Goal: Register for event/course

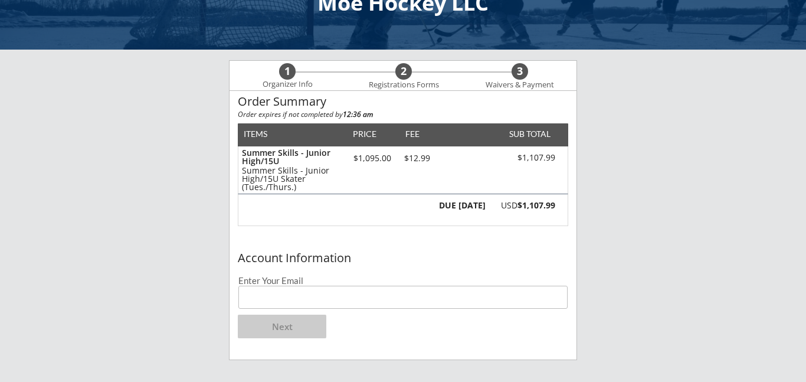
scroll to position [52, 0]
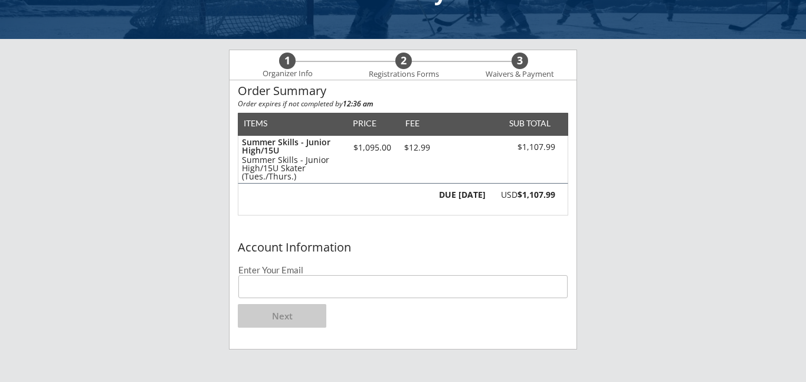
click at [401, 287] on input "email" at bounding box center [402, 286] width 329 height 23
type input "[EMAIL_ADDRESS][DOMAIN_NAME]"
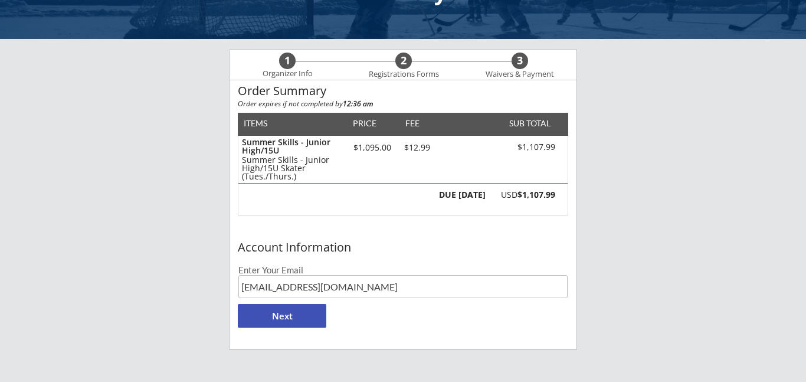
click at [294, 313] on button "Next" at bounding box center [282, 316] width 88 height 24
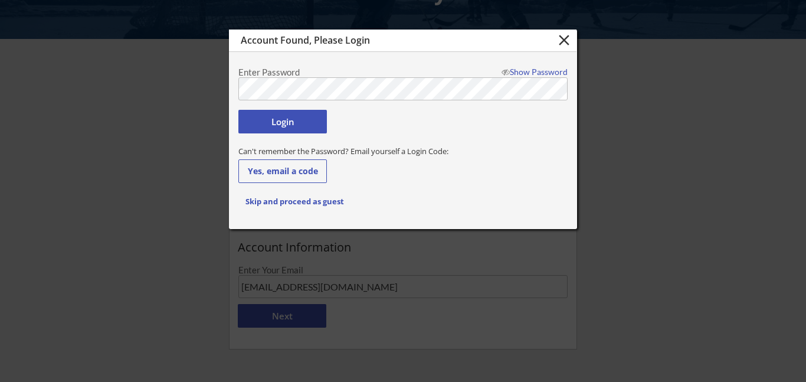
click at [302, 131] on button "Login" at bounding box center [282, 122] width 88 height 24
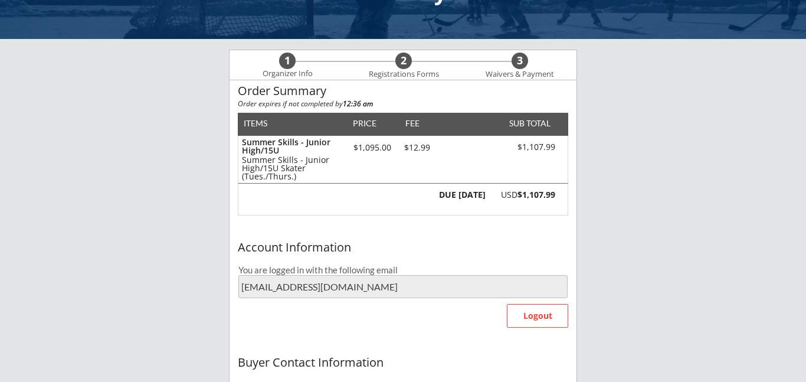
type input "[EMAIL_ADDRESS][DOMAIN_NAME]"
type input "[PERSON_NAME]"
type input "[PHONE_NUMBER]"
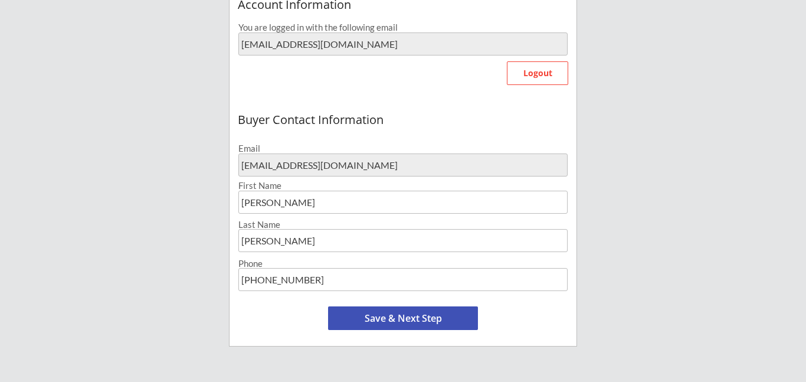
scroll to position [300, 0]
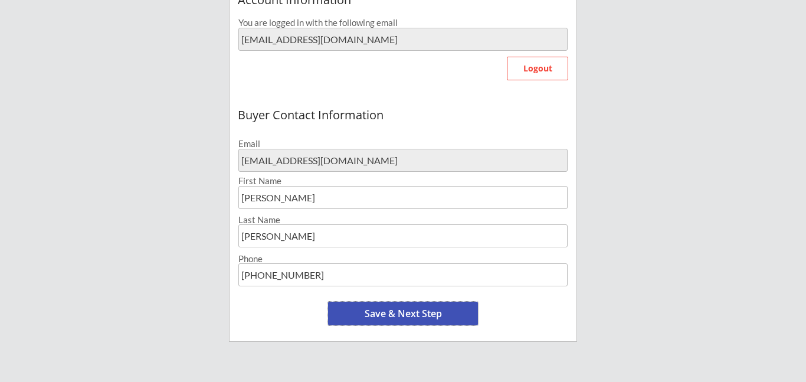
click at [411, 320] on button "Save & Next Step" at bounding box center [403, 313] width 150 height 24
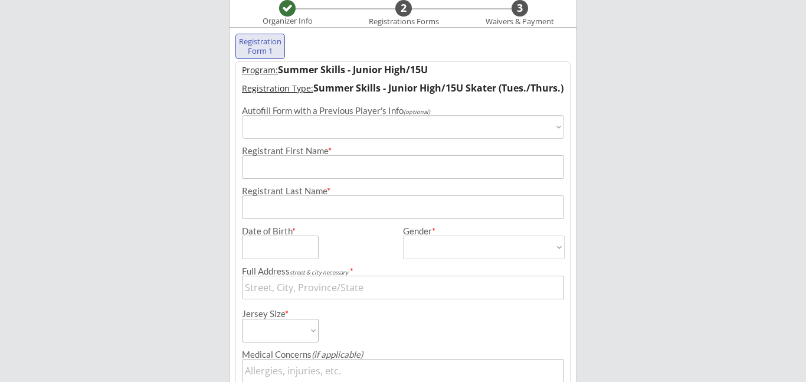
scroll to position [86, 0]
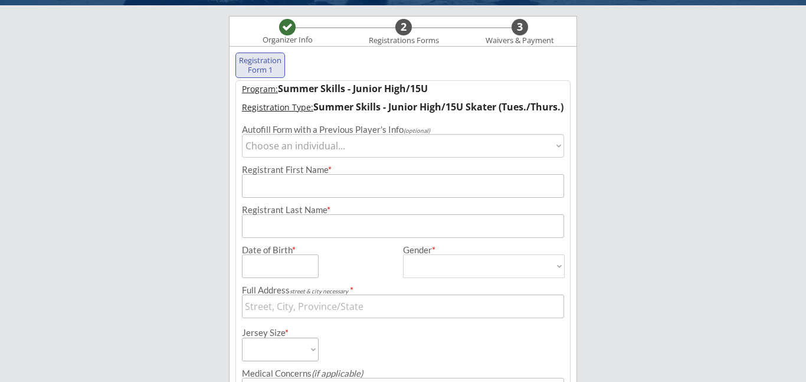
click at [501, 150] on select "Choose an individual... [PERSON_NAME]" at bounding box center [403, 146] width 322 height 24
select select ""1348695171700984260__LOOKUP__1732715863794x429239798625992700""
click at [242, 134] on select "Choose an individual... [PERSON_NAME]" at bounding box center [403, 146] width 322 height 24
type input "Ava"
type input "[PERSON_NAME]"
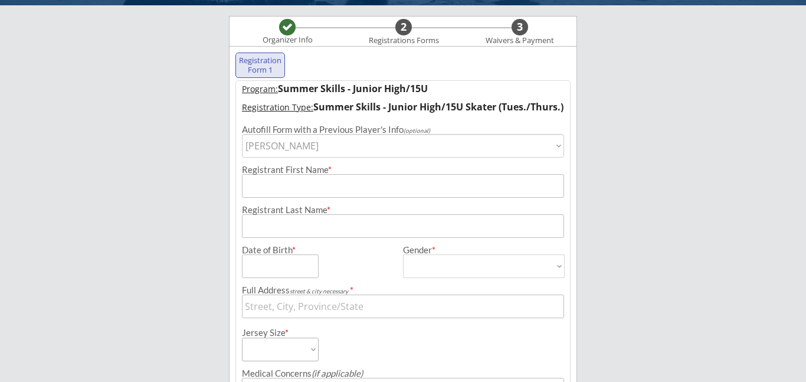
type input "[DATE]"
type input "[STREET_ADDRESS][PERSON_NAME]"
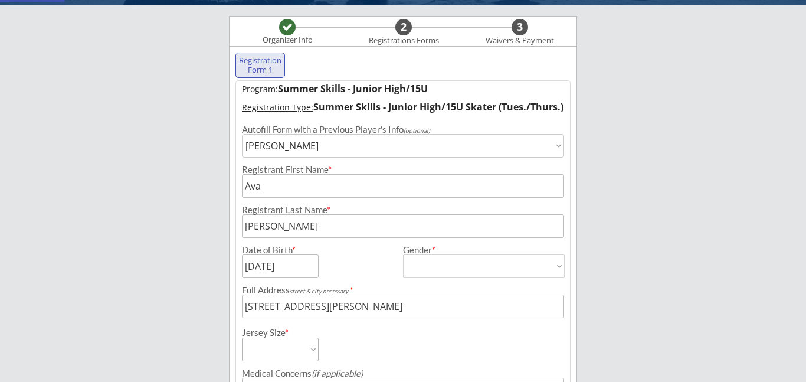
type input "[DEMOGRAPHIC_DATA]"
select select ""[DEMOGRAPHIC_DATA]""
select select ""Adult Small""
type input "[PERSON_NAME]"
type input "[PHONE_NUMBER]"
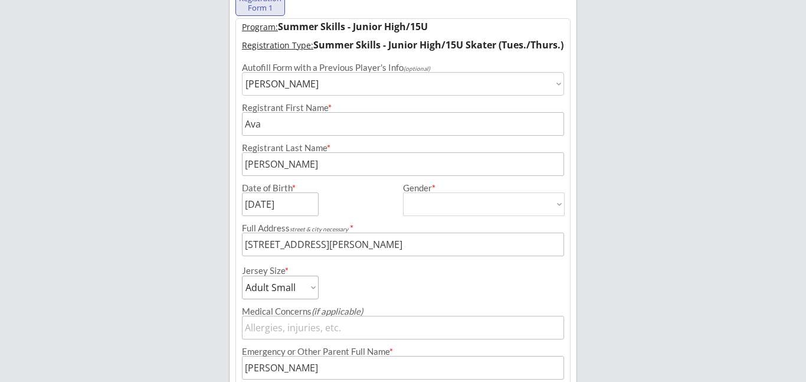
scroll to position [154, 0]
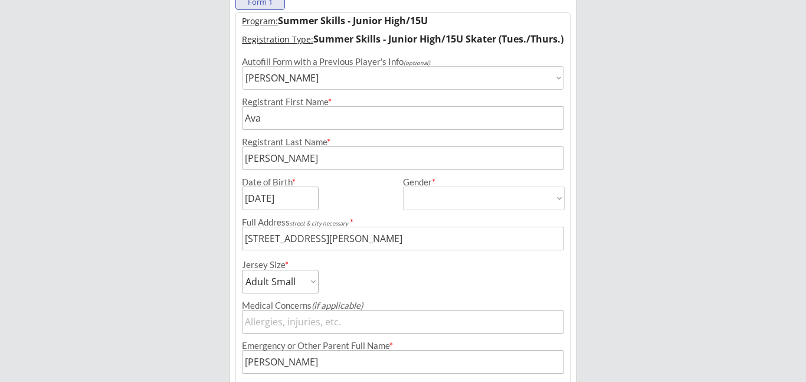
click at [279, 200] on input "input" at bounding box center [280, 198] width 77 height 24
type input "[DATE]"
click at [453, 205] on select "[DEMOGRAPHIC_DATA] [DEMOGRAPHIC_DATA]" at bounding box center [484, 198] width 162 height 24
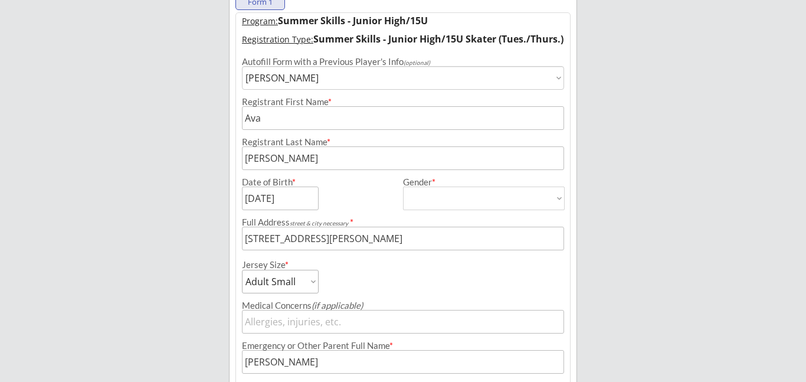
click at [373, 214] on div "Full Address street & city necessary *" at bounding box center [403, 230] width 334 height 40
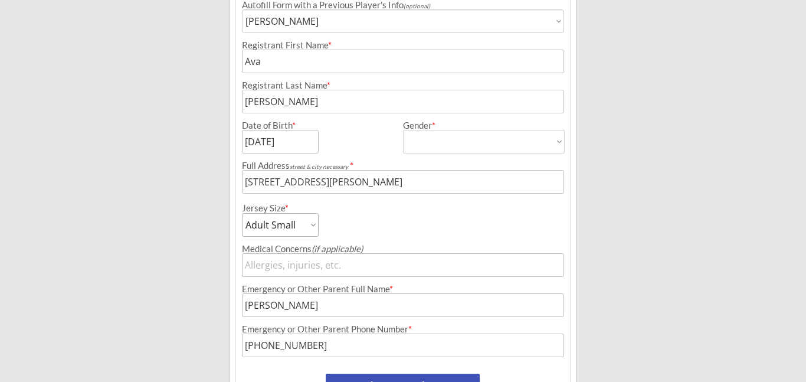
scroll to position [263, 0]
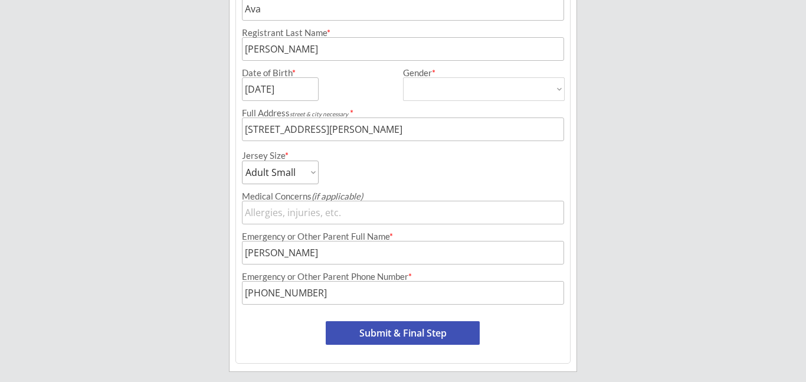
click at [431, 335] on button "Submit & Final Step" at bounding box center [403, 333] width 154 height 24
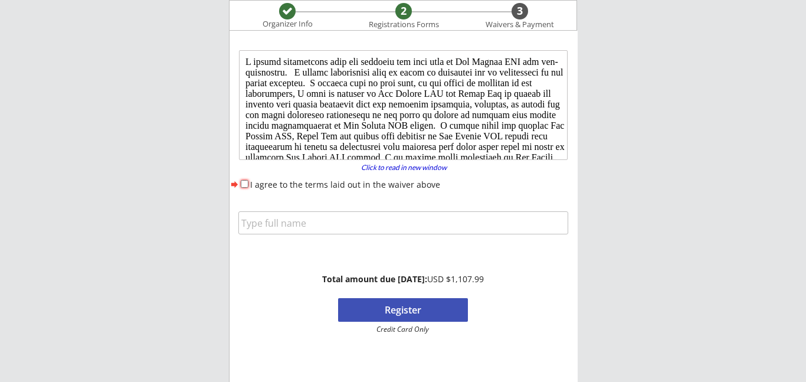
scroll to position [0, 0]
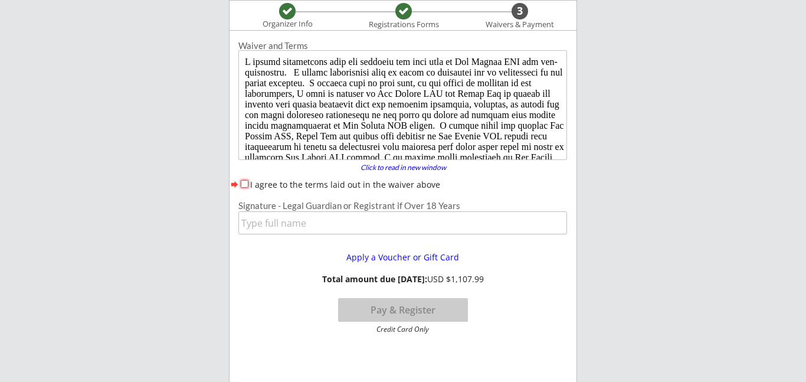
click at [242, 183] on input "I agree to the terms laid out in the waiver above" at bounding box center [245, 184] width 8 height 8
checkbox input "true"
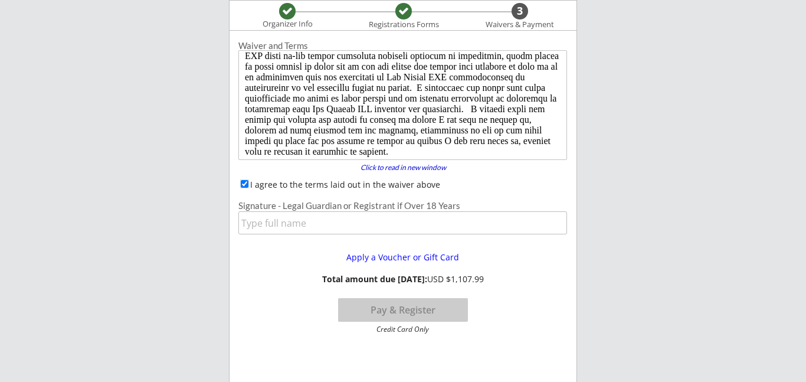
scroll to position [124, 0]
click at [303, 223] on input "input" at bounding box center [402, 222] width 329 height 23
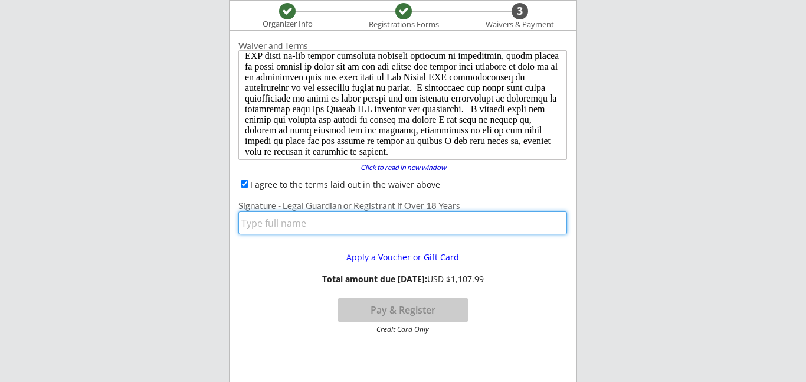
type input "[PERSON_NAME]"
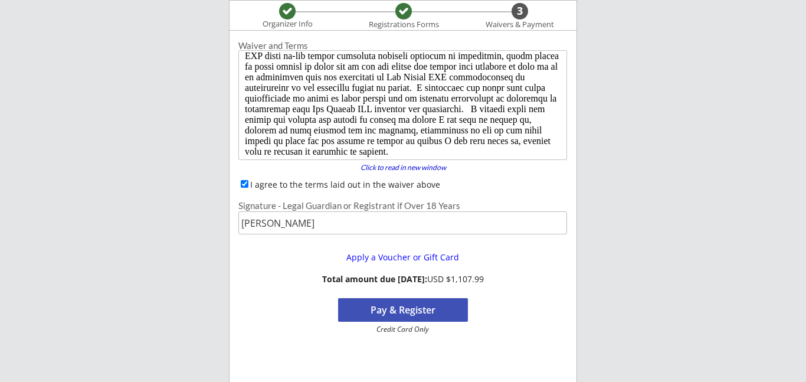
click at [416, 315] on button "Pay & Register" at bounding box center [403, 310] width 130 height 24
